Goal: Information Seeking & Learning: Learn about a topic

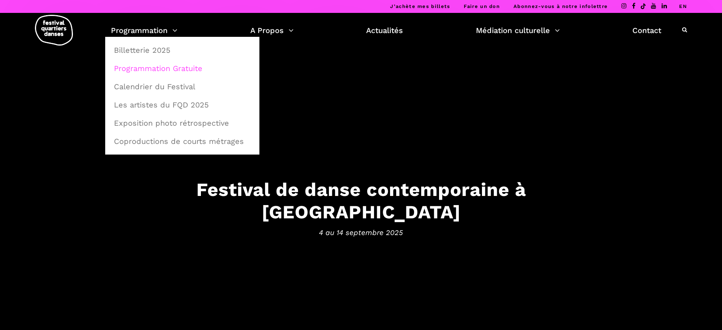
click at [153, 72] on link "Programmation Gratuite" at bounding box center [182, 68] width 146 height 17
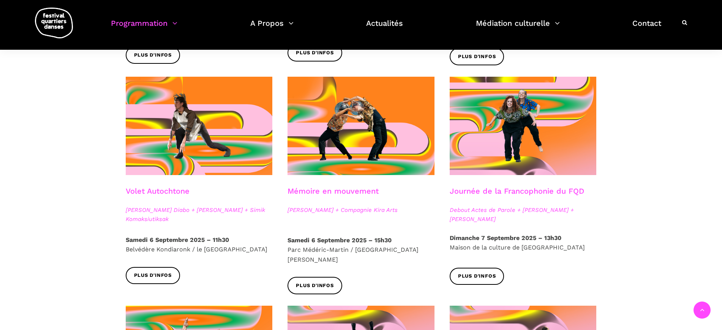
scroll to position [380, 0]
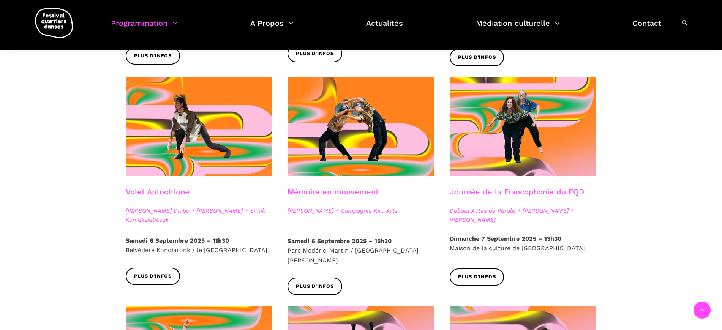
drag, startPoint x: 411, startPoint y: 213, endPoint x: 289, endPoint y: 210, distance: 122.0
click at [289, 210] on span "Charles Brécard + Compagnie Kira Arts" at bounding box center [361, 210] width 147 height 9
copy span "Charles Brécard + Compagnie Kira Arts"
drag, startPoint x: 398, startPoint y: 237, endPoint x: 373, endPoint y: 240, distance: 25.3
click at [373, 240] on p "Samedi 6 Septembre 2025 – 15h30 Parc Médéric-Martin / Ville-Marie Est" at bounding box center [361, 250] width 147 height 29
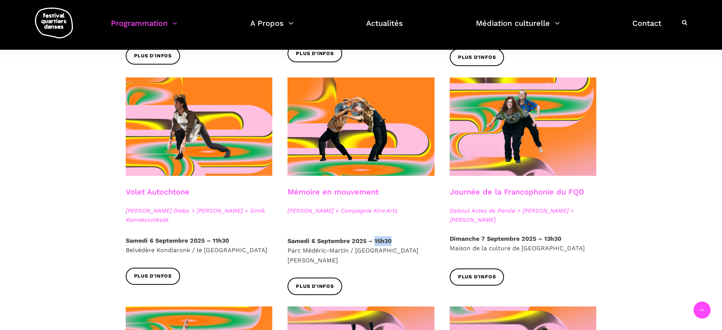
copy strong "15h30"
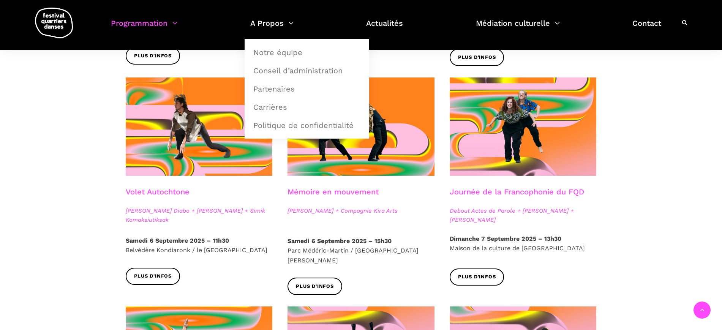
click at [637, 195] on div "Spectacles extérieurs gratuits Pré-FQD A'nó:wara Dance Theatre - Ma nature urba…" at bounding box center [361, 274] width 722 height 909
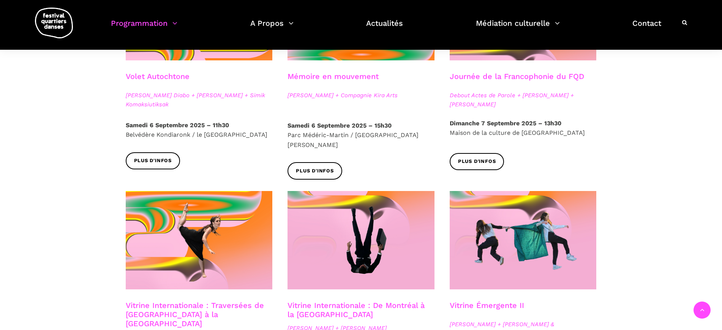
scroll to position [475, 0]
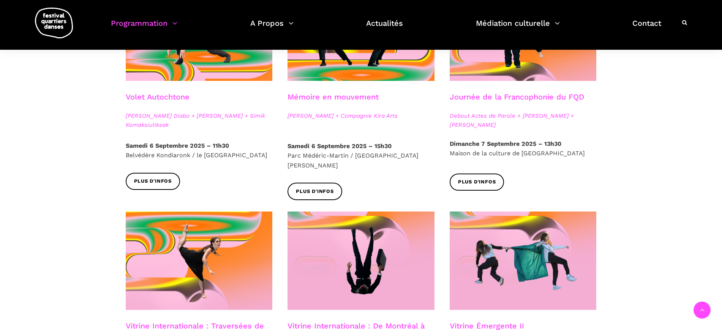
click at [330, 144] on strong "Samedi 6 Septembre 2025 – 15h30" at bounding box center [340, 145] width 104 height 7
click at [324, 188] on span "Plus d'infos" at bounding box center [315, 192] width 38 height 8
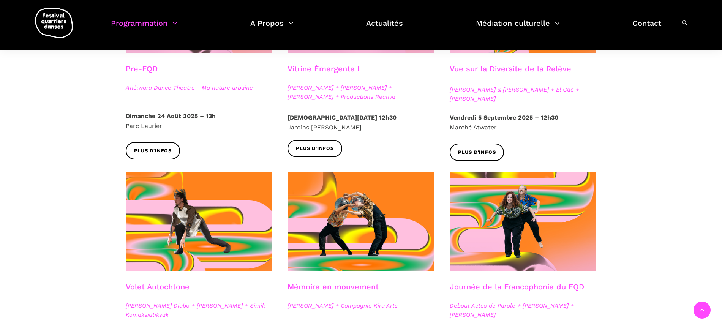
scroll to position [332, 0]
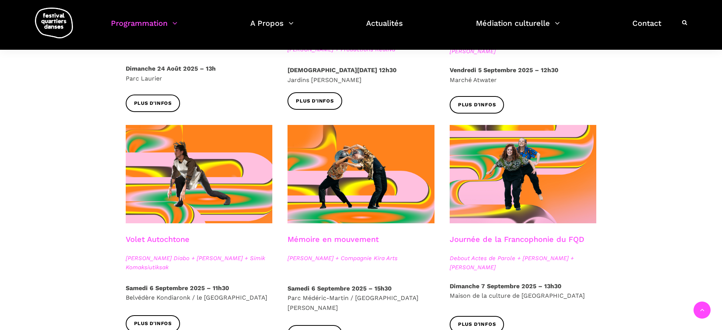
click at [158, 235] on link "Volet Autochtone" at bounding box center [158, 239] width 64 height 9
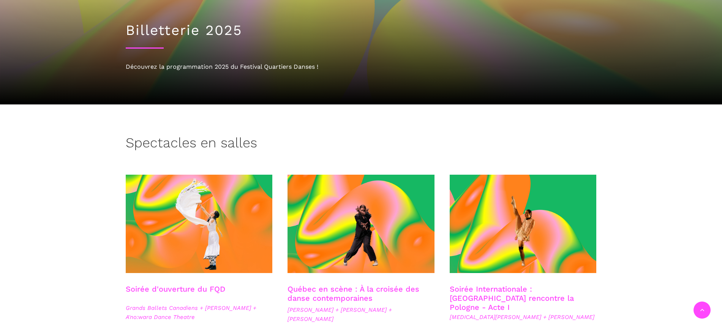
scroll to position [142, 0]
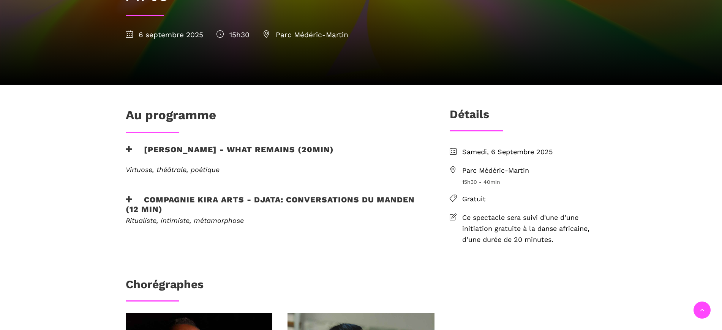
scroll to position [142, 0]
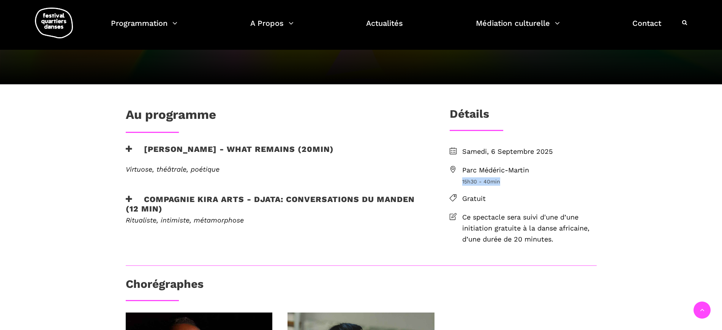
drag, startPoint x: 507, startPoint y: 183, endPoint x: 461, endPoint y: 184, distance: 45.6
click at [461, 184] on li "Parc Médéric-Martin 15h30 - 40min" at bounding box center [523, 175] width 147 height 21
click at [561, 248] on div "[DATE] [GEOGRAPHIC_DATA]-Martin 15h30 - 40min Gratuit Ce spectacle sera suivi d…" at bounding box center [523, 205] width 162 height 119
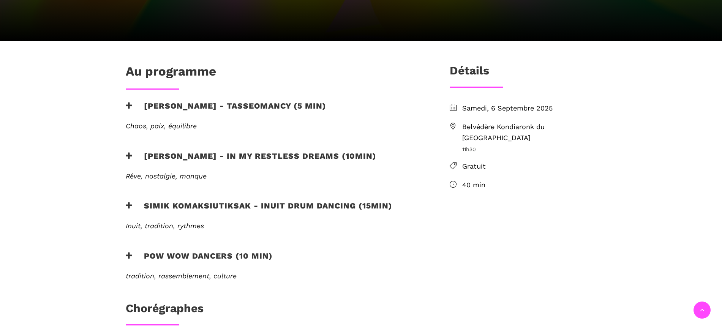
scroll to position [190, 0]
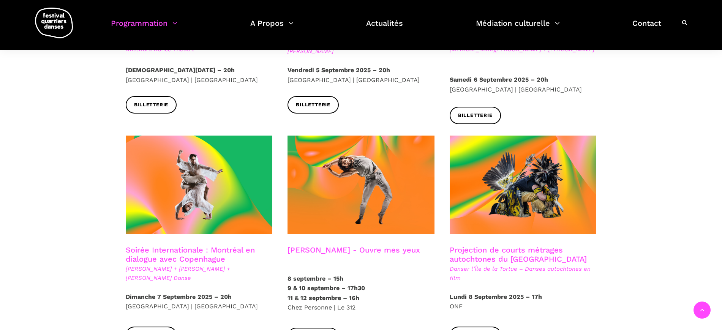
scroll to position [380, 0]
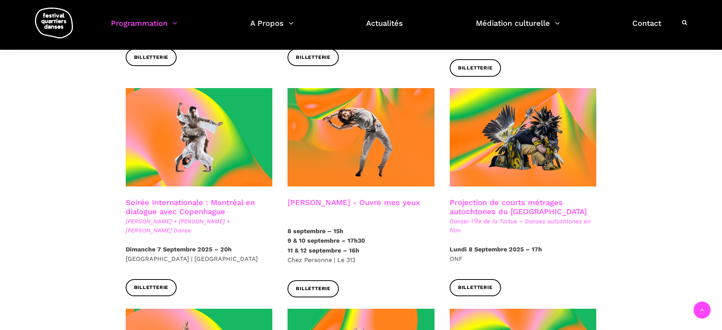
click at [330, 198] on h3 "Charles-Alexis Desgagnés - Ouvre mes yeux" at bounding box center [354, 207] width 133 height 19
click at [327, 198] on h3 "Charles-Alexis Desgagnés - Ouvre mes yeux" at bounding box center [354, 207] width 133 height 19
click at [386, 198] on h3 "Charles-Alexis Desgagnés - Ouvre mes yeux" at bounding box center [354, 207] width 133 height 19
click at [308, 285] on span "Billetterie" at bounding box center [313, 289] width 35 height 8
